Goal: Check status: Check status

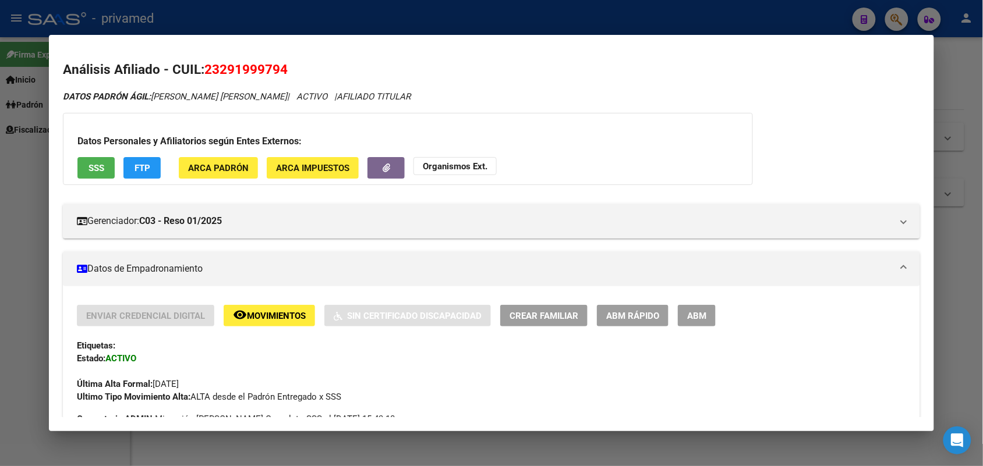
scroll to position [1066, 0]
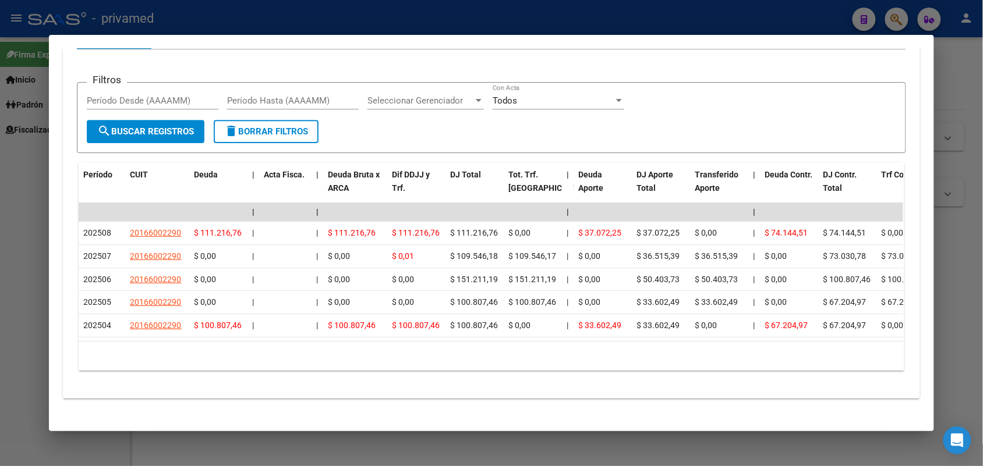
click at [955, 73] on div at bounding box center [491, 233] width 983 height 466
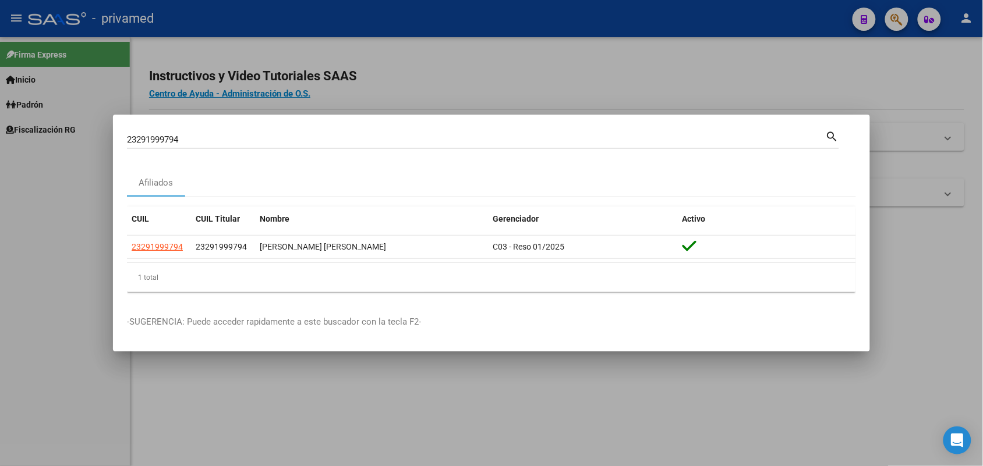
click at [953, 73] on div at bounding box center [491, 233] width 983 height 466
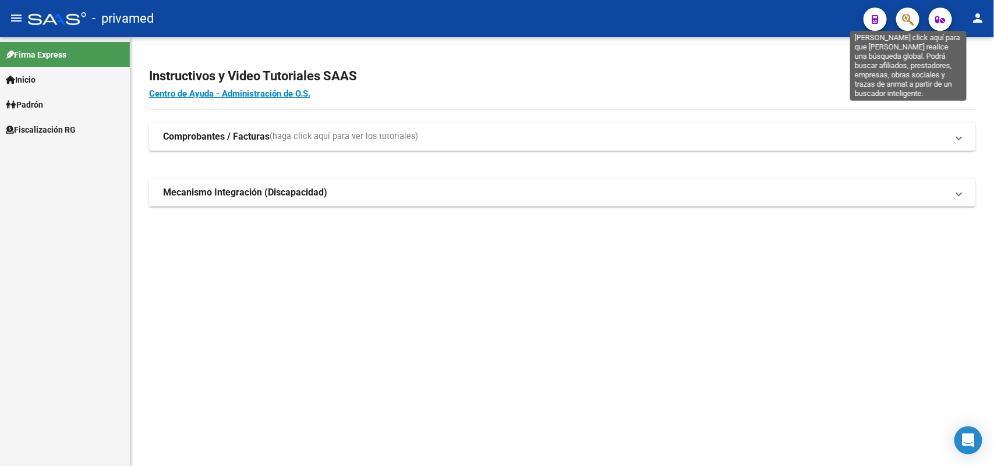
click at [905, 13] on icon "button" at bounding box center [908, 19] width 12 height 13
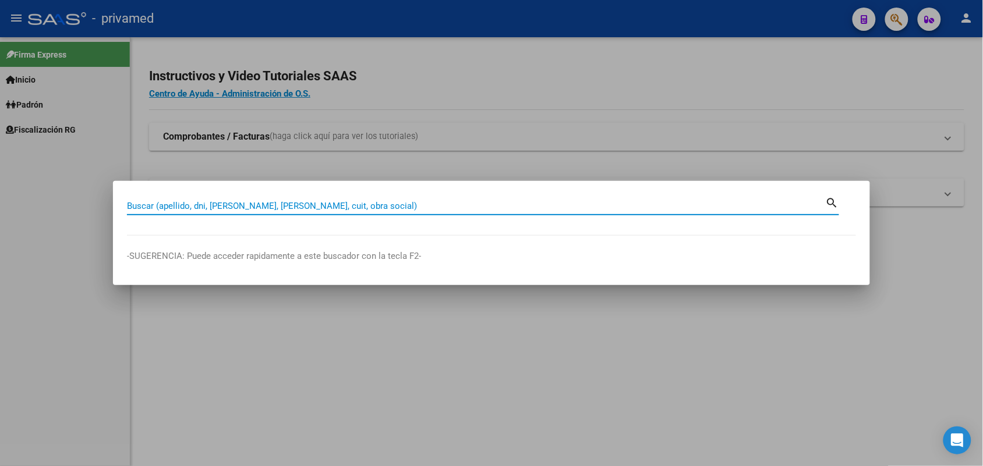
paste input "20238120587"
type input "20238120587"
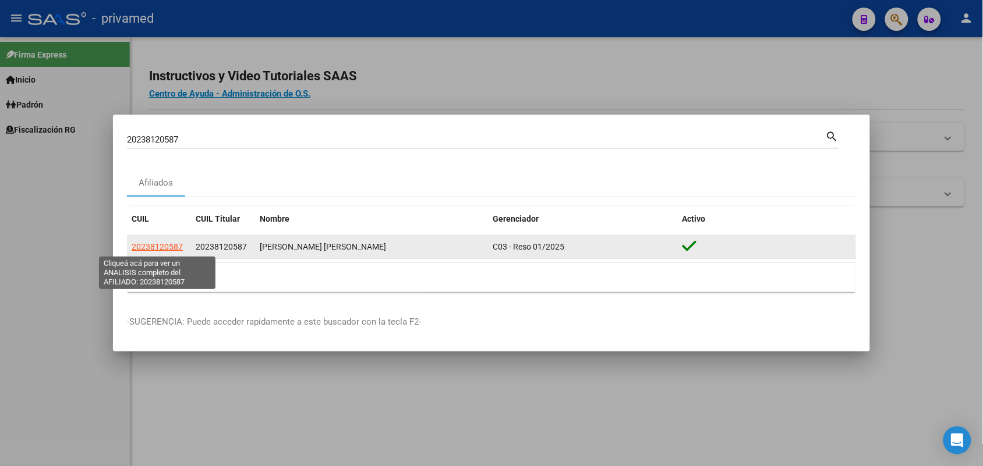
click at [163, 249] on span "20238120587" at bounding box center [157, 246] width 51 height 9
type textarea "20238120587"
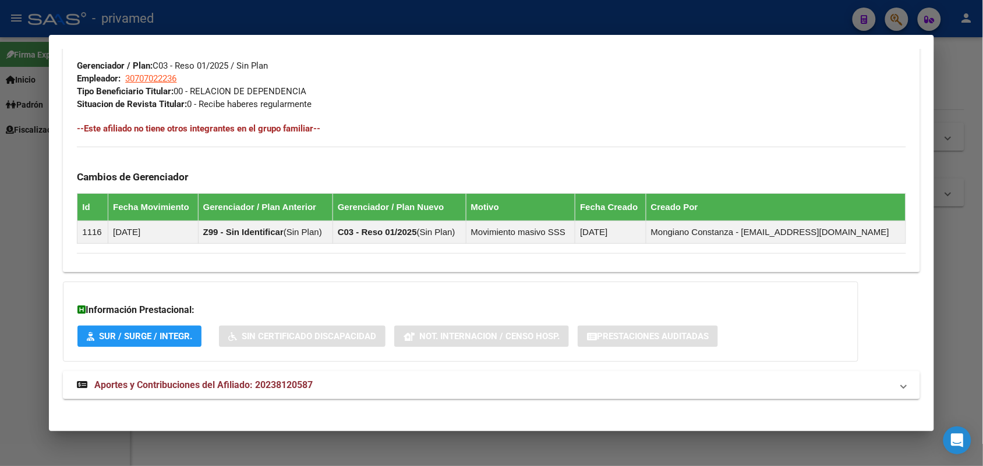
scroll to position [588, 0]
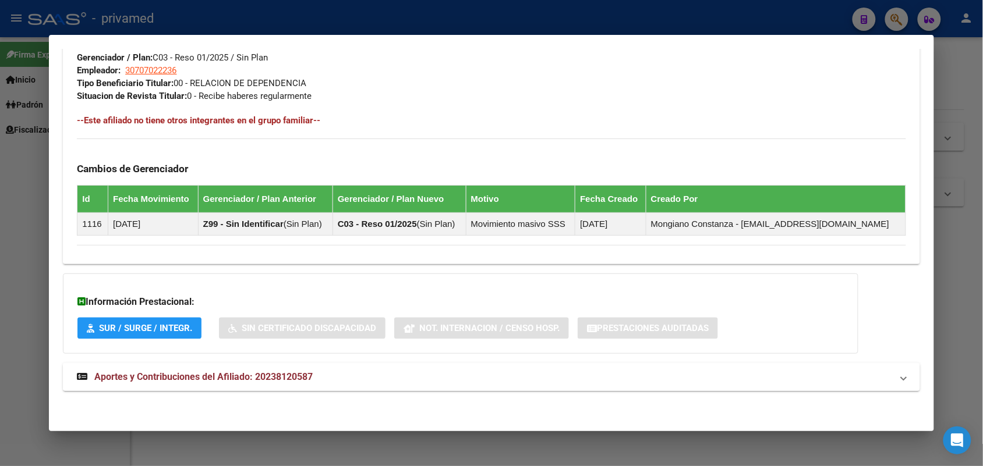
click at [274, 384] on strong "Aportes y Contribuciones del Afiliado: 20238120587" at bounding box center [195, 377] width 236 height 14
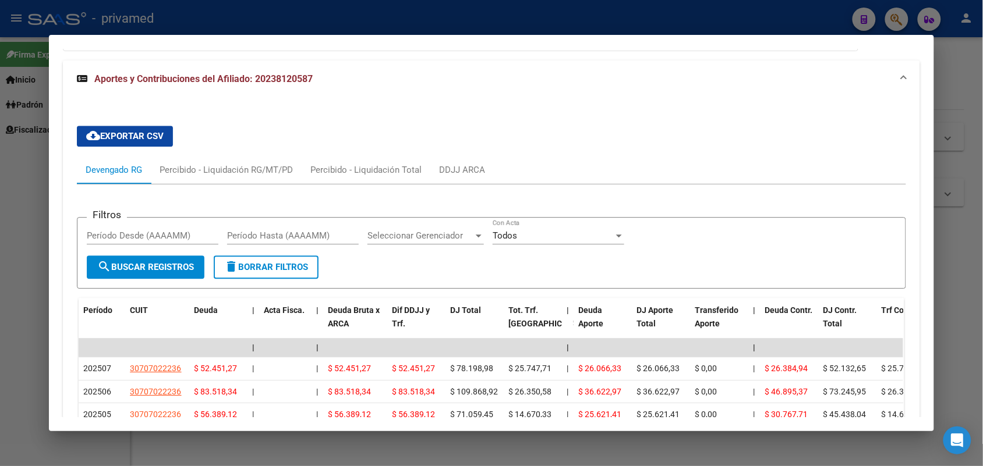
scroll to position [876, 0]
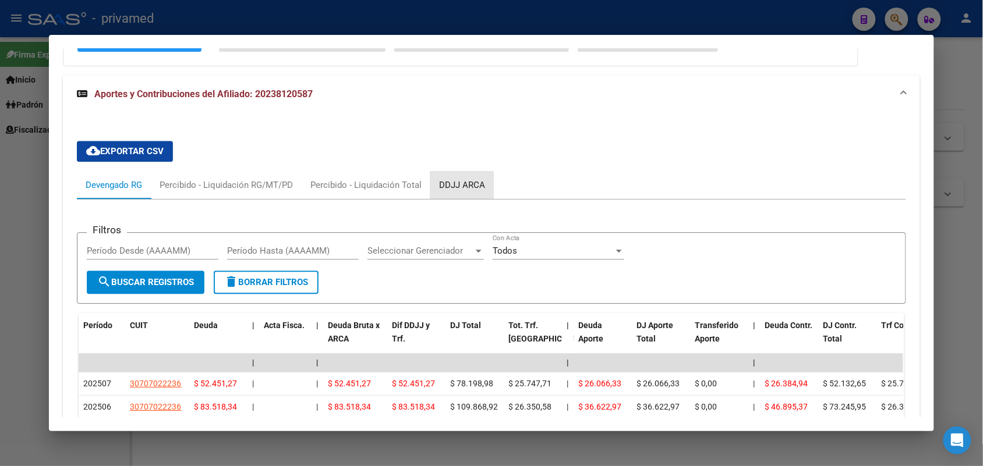
click at [452, 185] on div "DDJJ ARCA" at bounding box center [462, 185] width 46 height 13
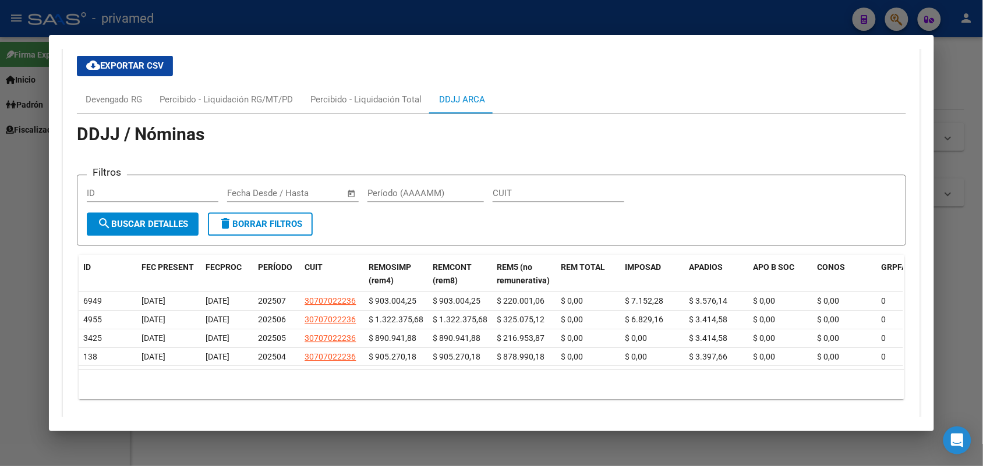
scroll to position [937, 0]
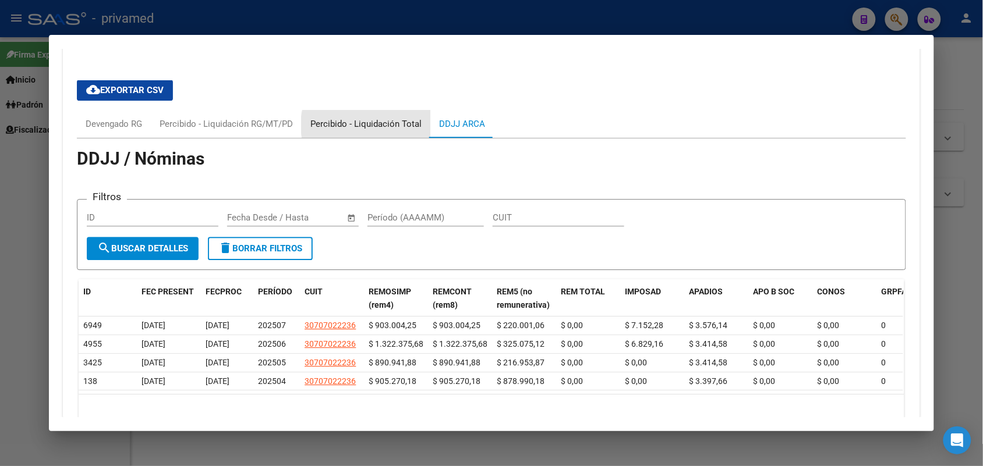
click at [362, 125] on div "Percibido - Liquidación Total" at bounding box center [365, 124] width 111 height 13
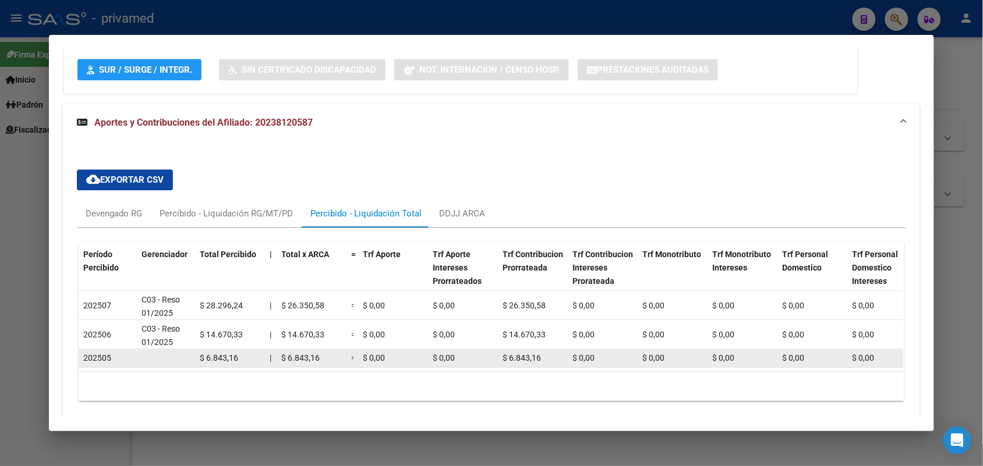
scroll to position [825, 0]
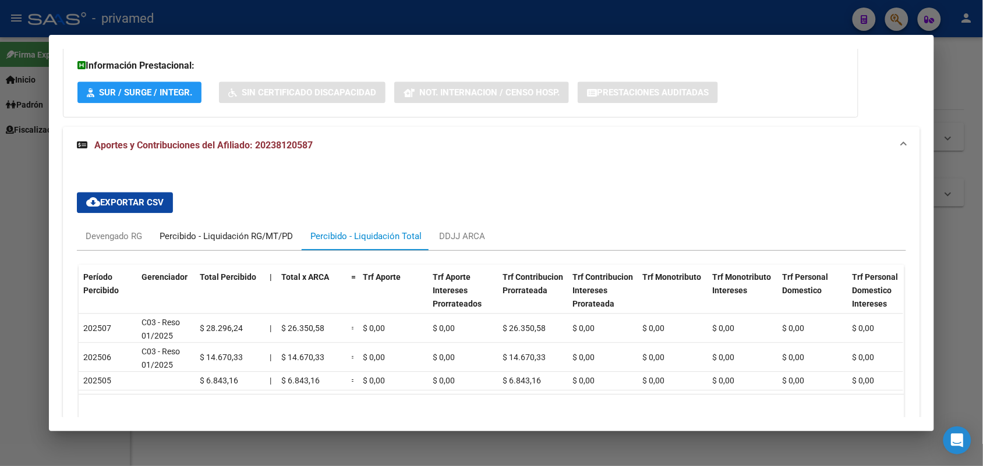
click at [239, 240] on div "Percibido - Liquidación RG/MT/PD" at bounding box center [225, 236] width 133 height 13
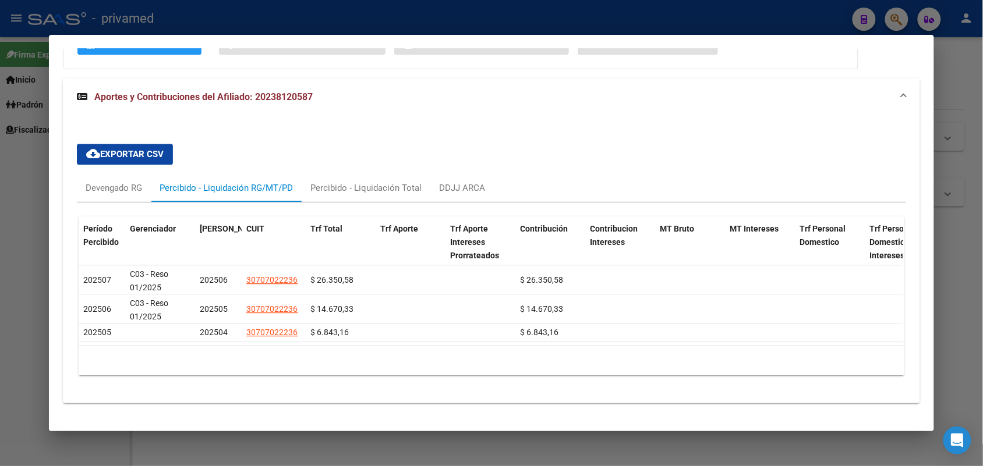
scroll to position [898, 0]
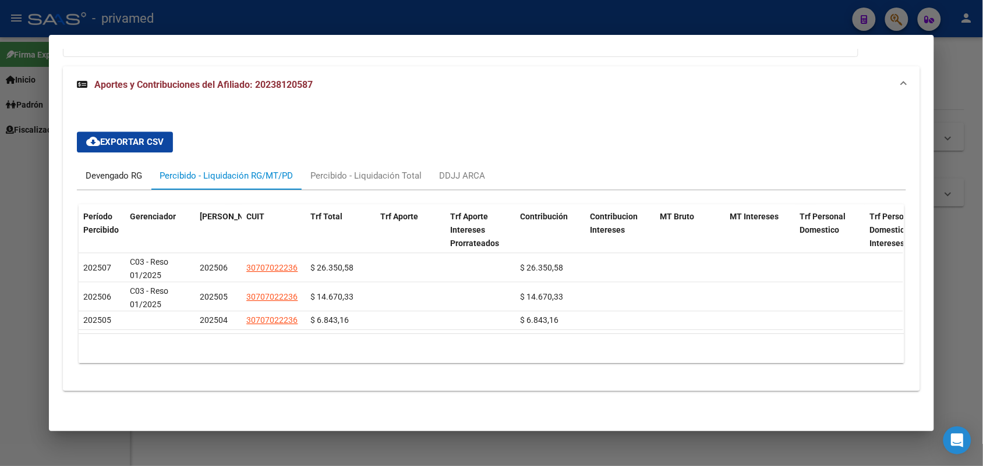
click at [123, 162] on div "Devengado RG" at bounding box center [114, 176] width 74 height 28
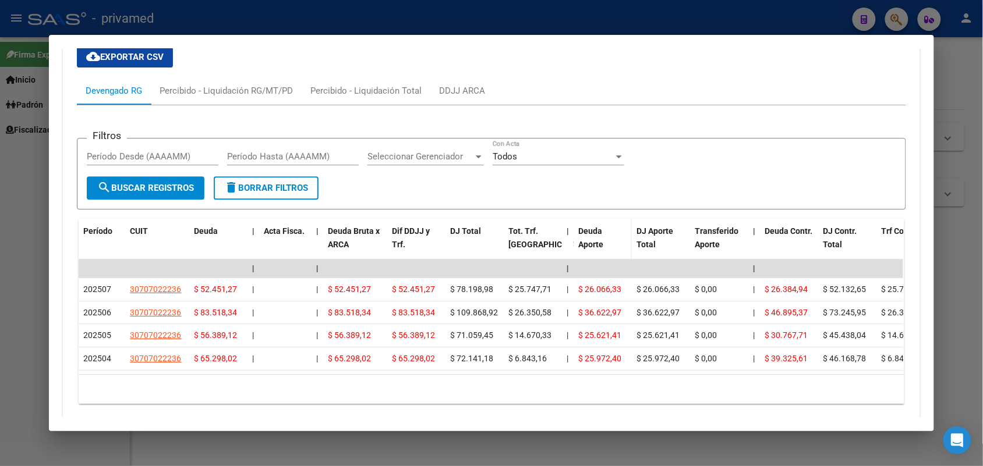
scroll to position [752, 0]
